Goal: Task Accomplishment & Management: Manage account settings

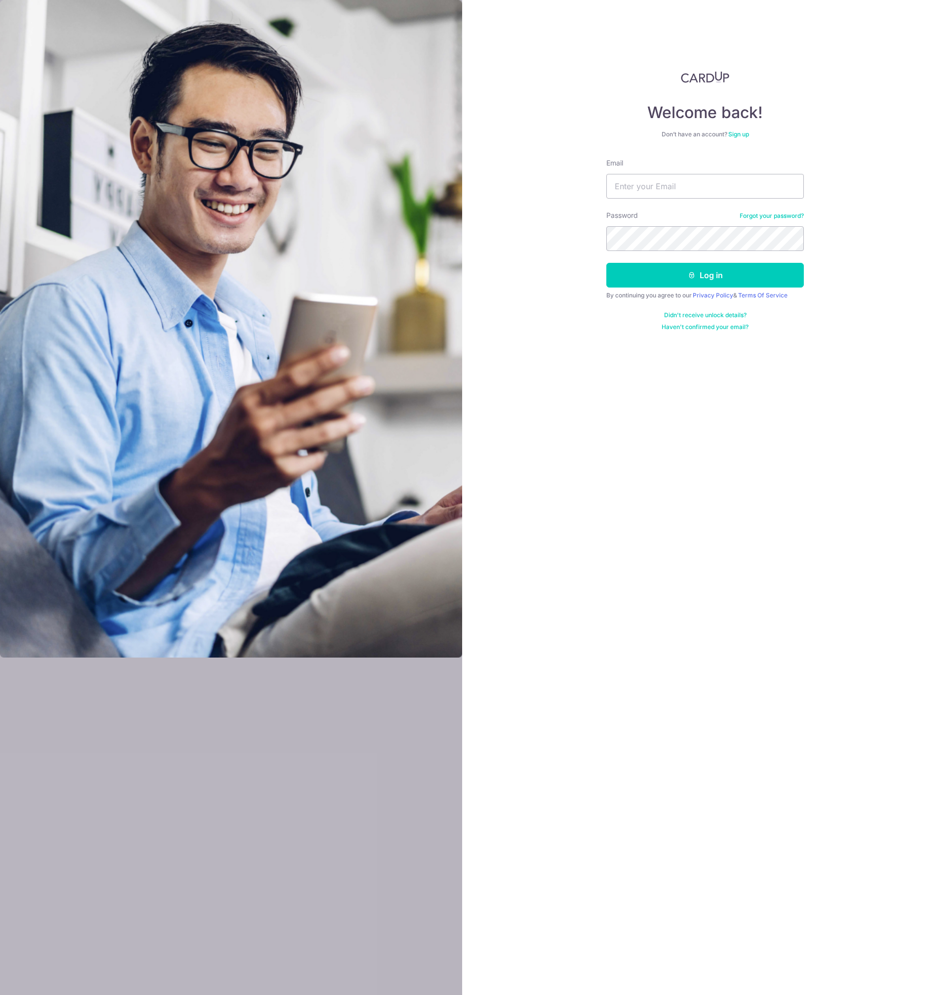
type input "[EMAIL_ADDRESS][DOMAIN_NAME]"
click at [687, 276] on button "Log in" at bounding box center [706, 275] width 198 height 25
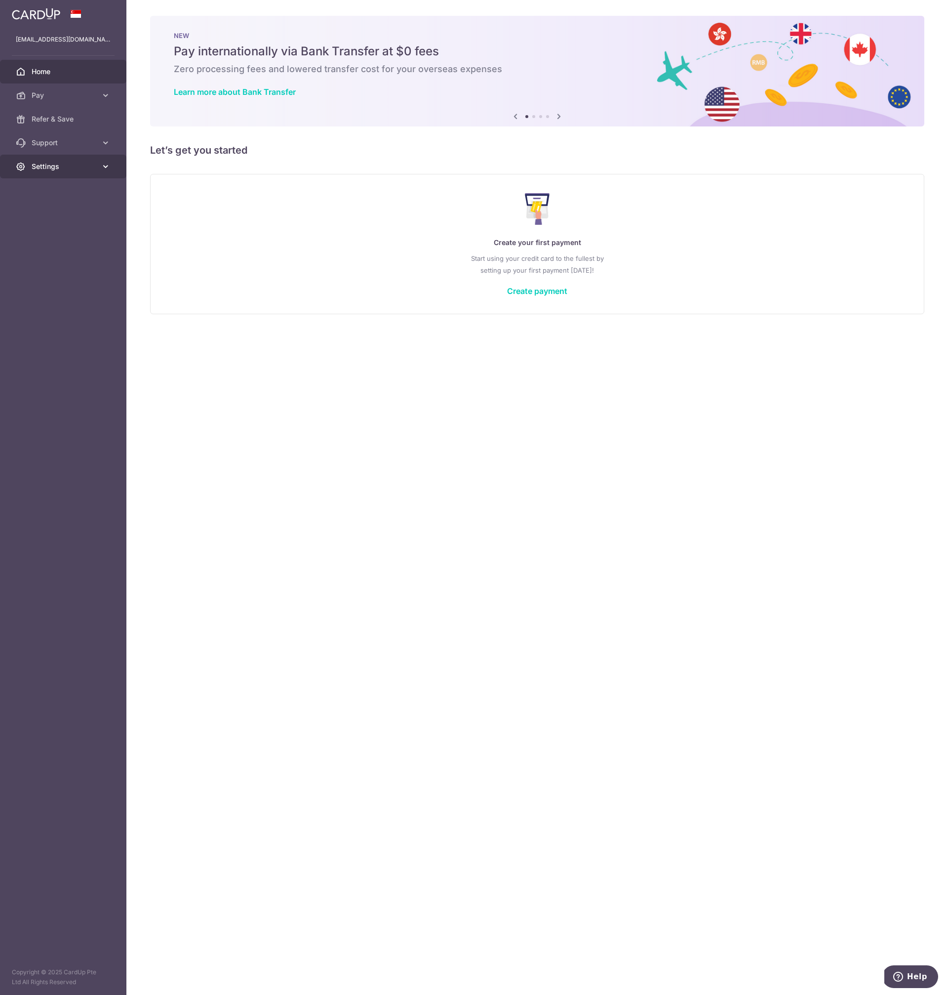
click at [79, 167] on span "Settings" at bounding box center [64, 167] width 65 height 10
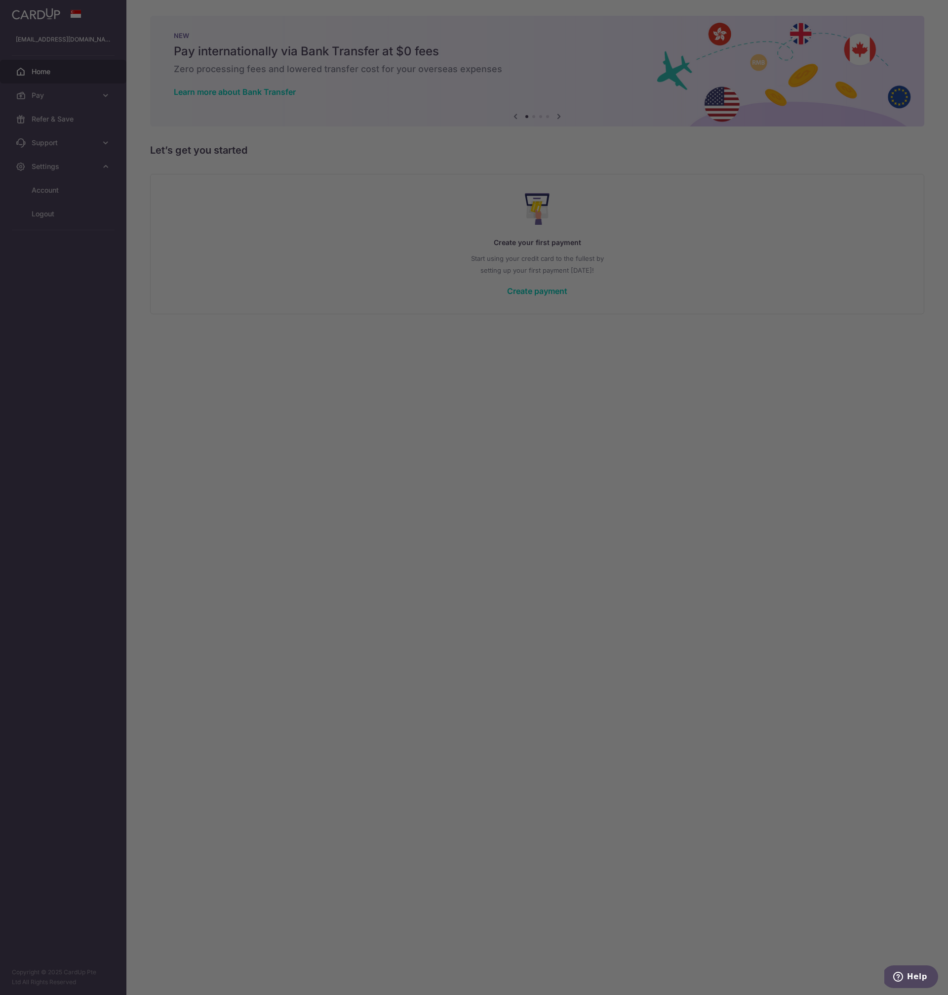
click at [45, 218] on div at bounding box center [479, 502] width 958 height 1005
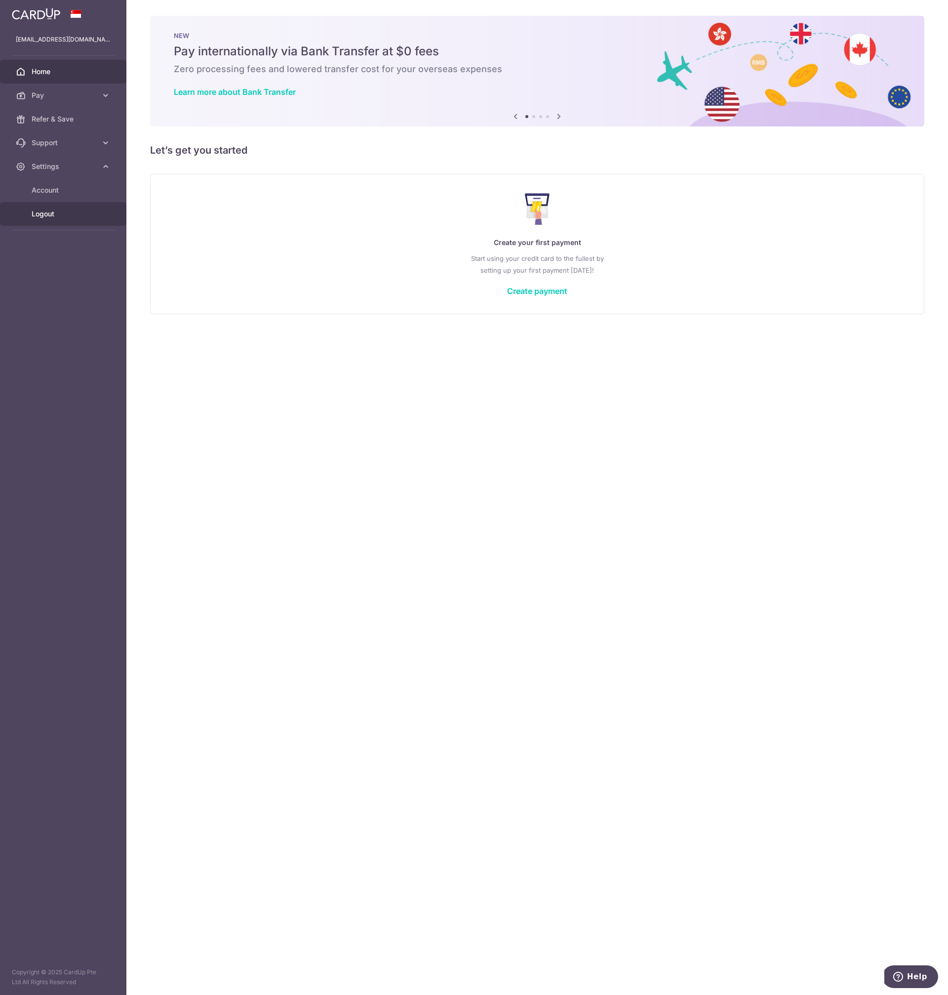
click at [39, 214] on span "Logout" at bounding box center [64, 214] width 65 height 10
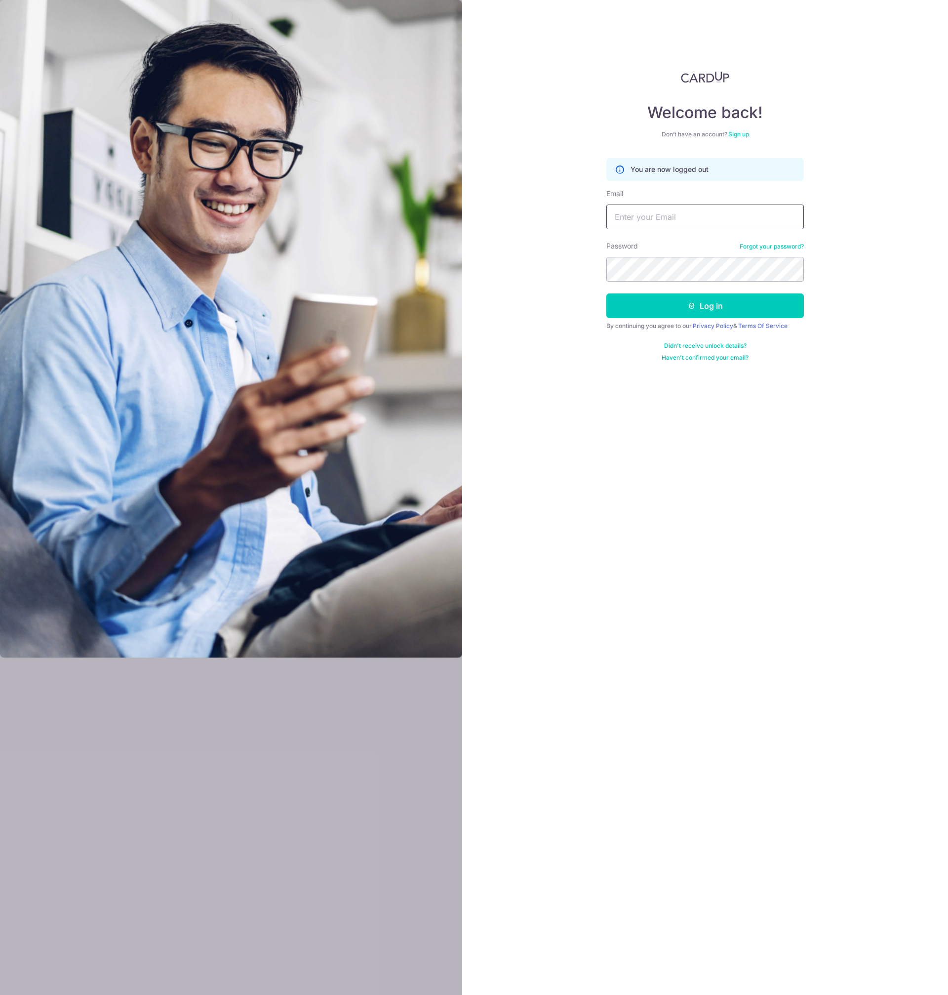
type input "[PERSON_NAME][EMAIL_ADDRESS][DOMAIN_NAME]"
click at [720, 308] on button "Log in" at bounding box center [706, 305] width 198 height 25
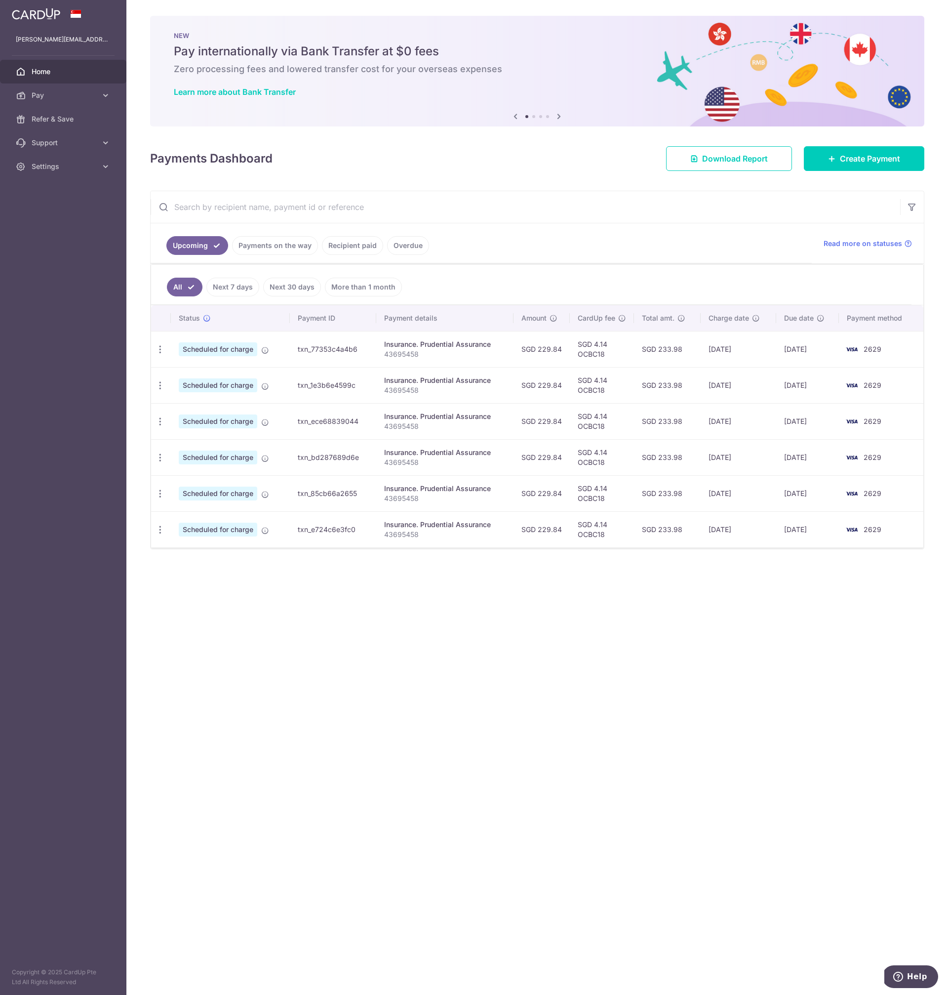
click at [351, 677] on div "× Pause Schedule Pause all future payments in this series Pause just this one p…" at bounding box center [537, 497] width 822 height 995
